Goal: Task Accomplishment & Management: Manage account settings

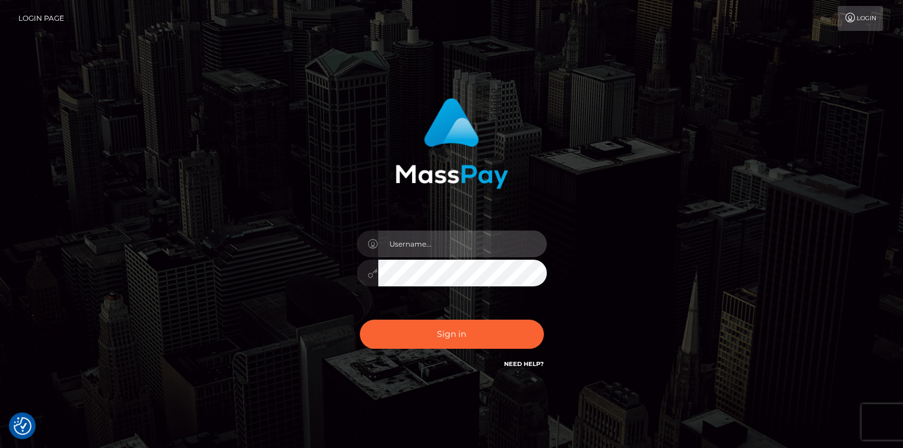
click at [395, 240] on input "text" at bounding box center [462, 243] width 169 height 27
type input "[EMAIL_ADDRESS][DOMAIN_NAME]"
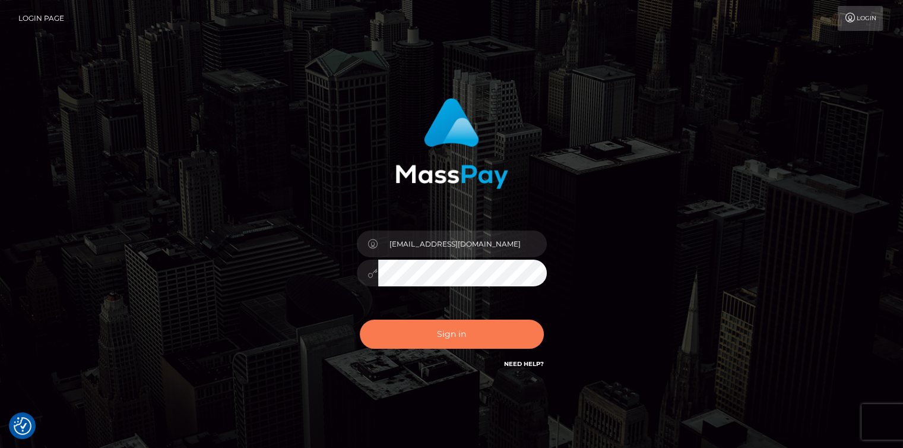
click at [482, 327] on button "Sign in" at bounding box center [452, 333] width 184 height 29
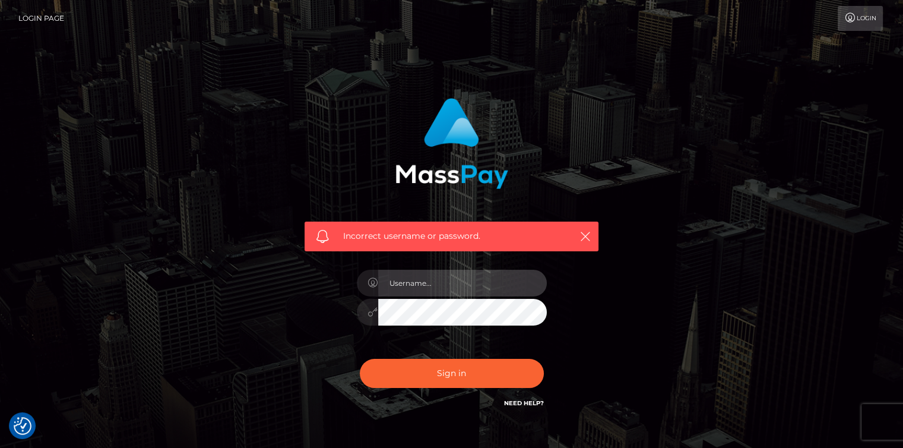
click at [460, 286] on input "text" at bounding box center [462, 283] width 169 height 27
click at [24, 17] on link "Login Page" at bounding box center [41, 18] width 46 height 25
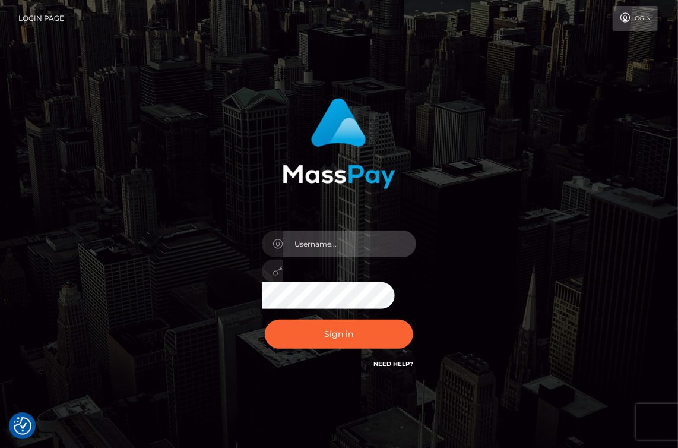
click at [356, 245] on input "text" at bounding box center [349, 243] width 133 height 27
type input "[EMAIL_ADDRESS][DOMAIN_NAME]"
click at [192, 248] on div "[EMAIL_ADDRESS][DOMAIN_NAME]" at bounding box center [339, 240] width 570 height 302
click at [265, 319] on button "Sign in" at bounding box center [339, 333] width 148 height 29
